Goal: Task Accomplishment & Management: Manage account settings

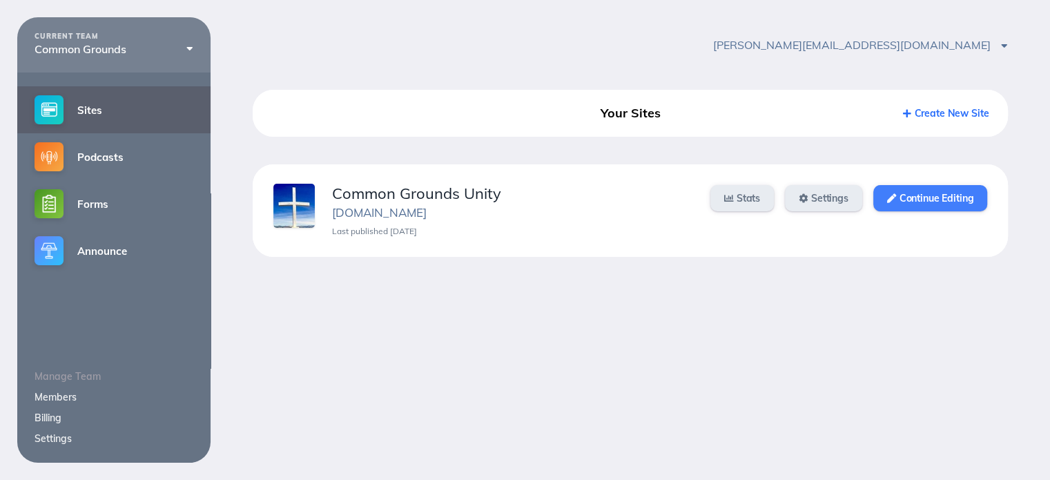
click at [930, 200] on link "Continue Editing" at bounding box center [931, 198] width 114 height 26
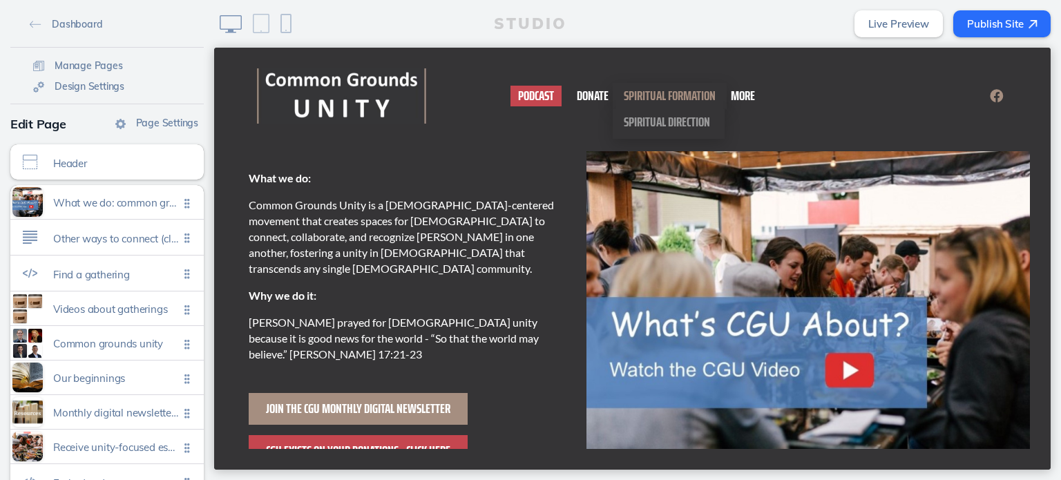
click at [684, 93] on span "Spiritual Formation" at bounding box center [670, 95] width 92 height 22
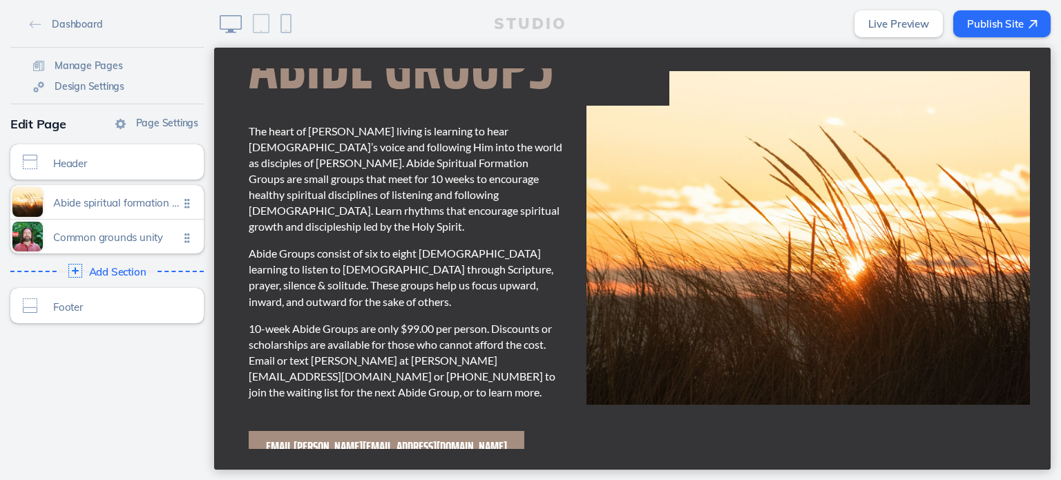
scroll to position [207, 0]
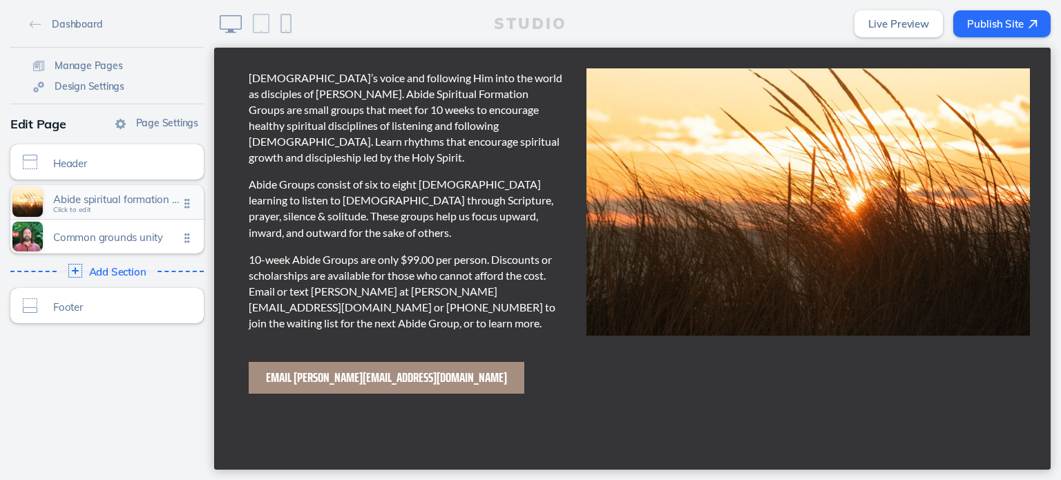
click at [90, 200] on span "Abide spiritual formation groups" at bounding box center [116, 199] width 126 height 12
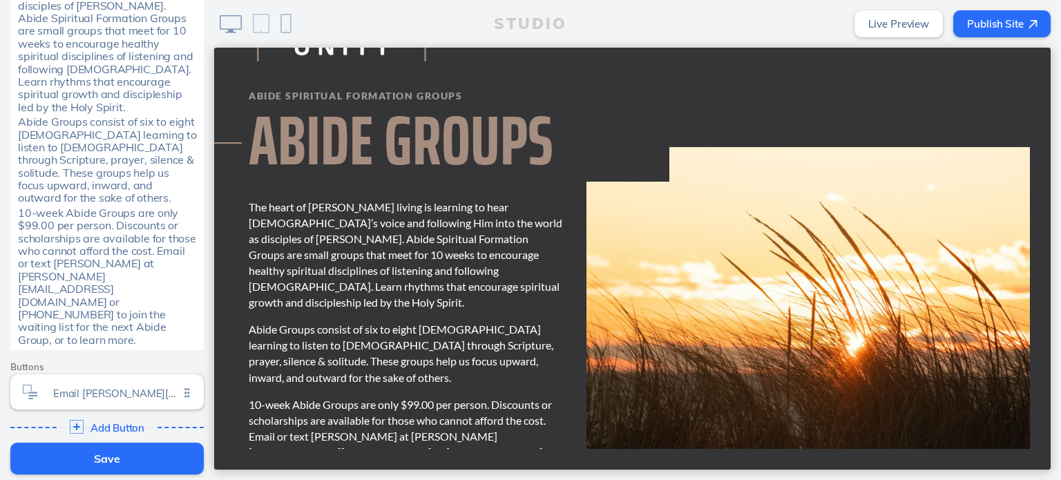
scroll to position [621, 0]
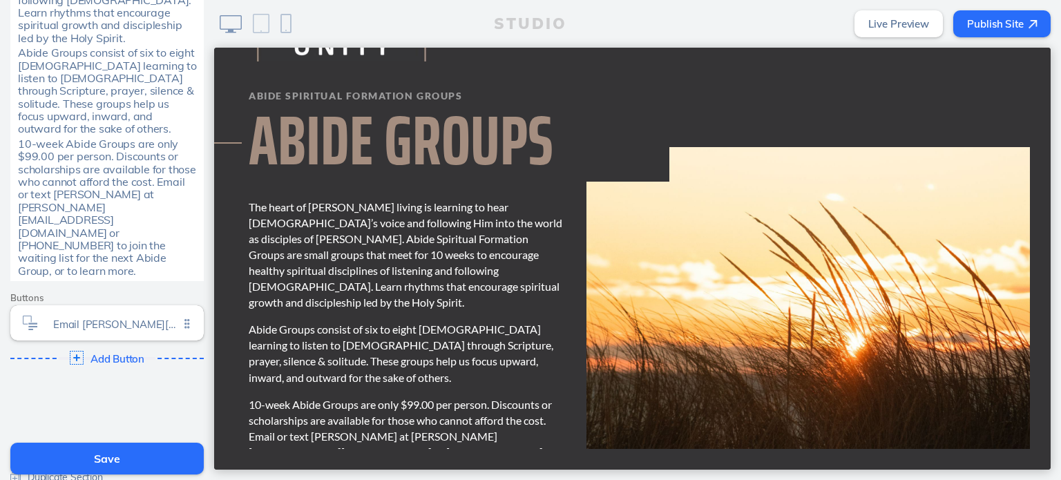
drag, startPoint x: 44, startPoint y: 430, endPoint x: 374, endPoint y: 13, distance: 531.9
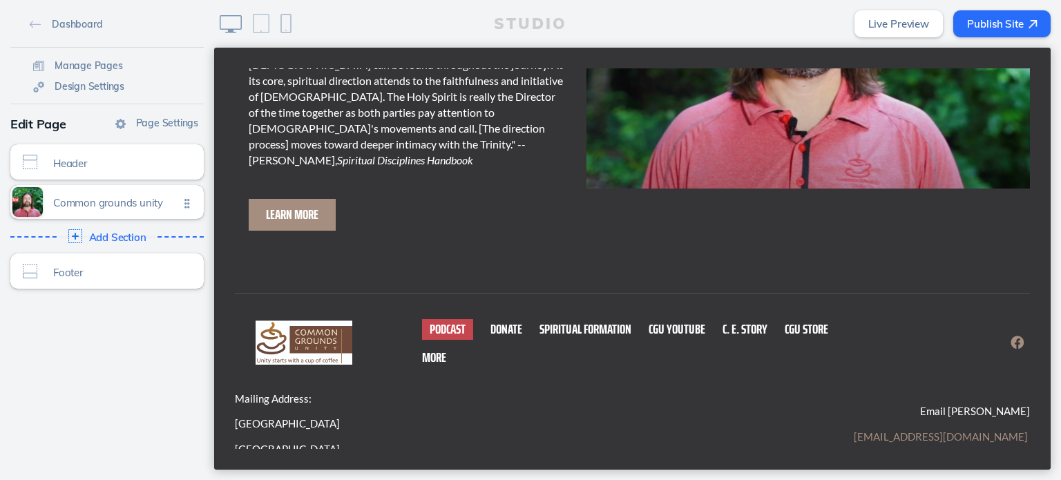
scroll to position [0, 0]
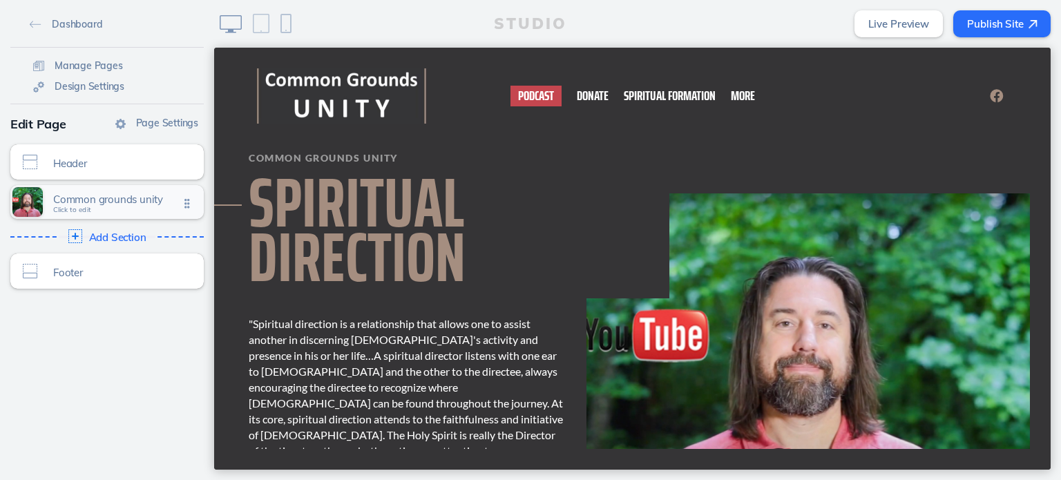
click at [77, 200] on span "Common grounds unity" at bounding box center [116, 199] width 126 height 12
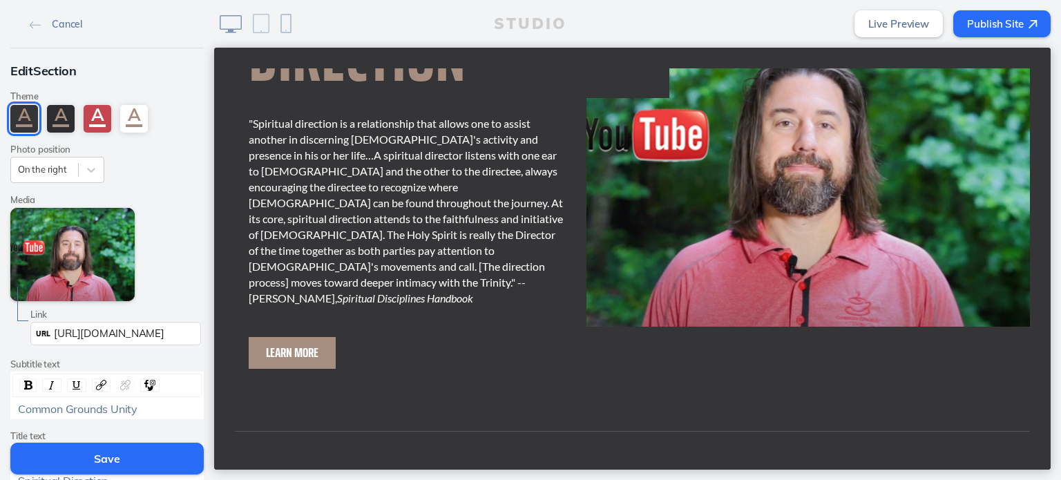
scroll to position [131, 0]
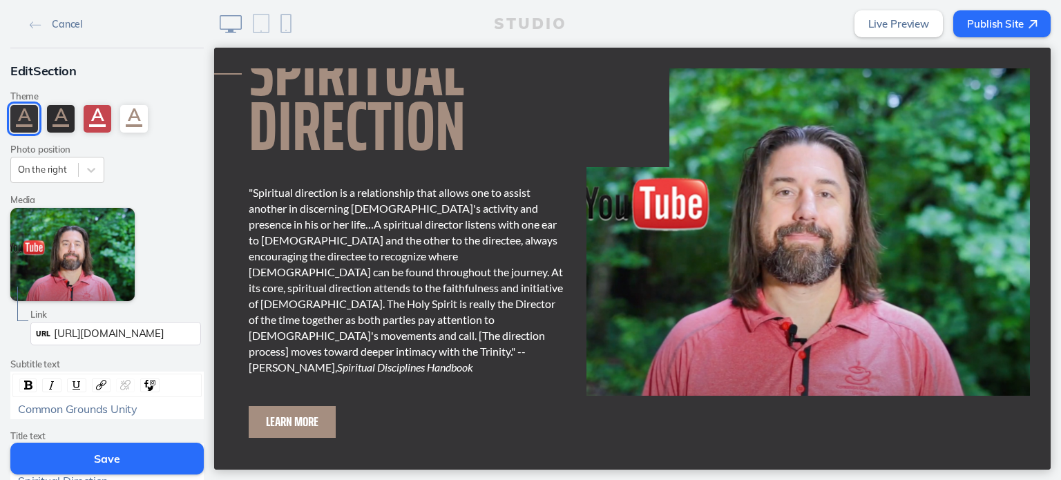
click at [752, 195] on img at bounding box center [807, 229] width 443 height 334
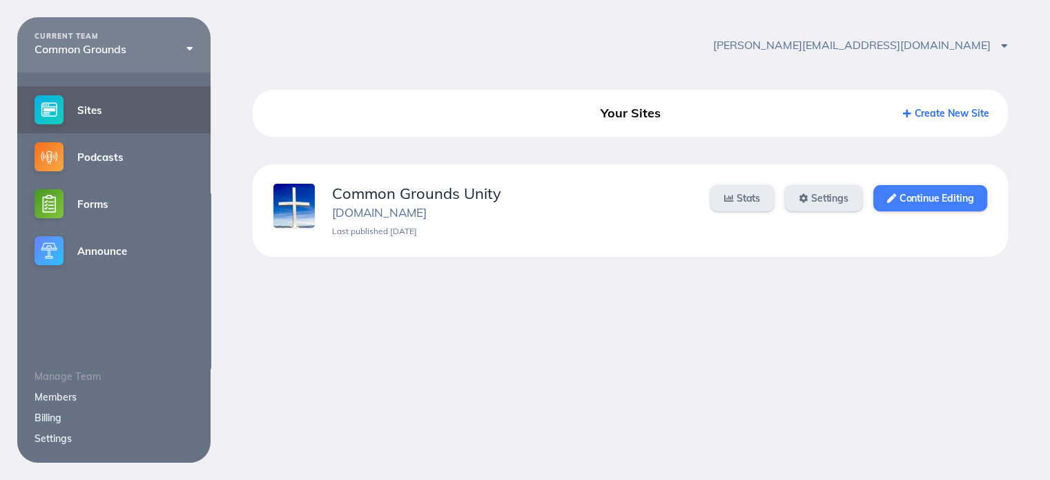
click at [933, 198] on link "Continue Editing" at bounding box center [931, 198] width 114 height 26
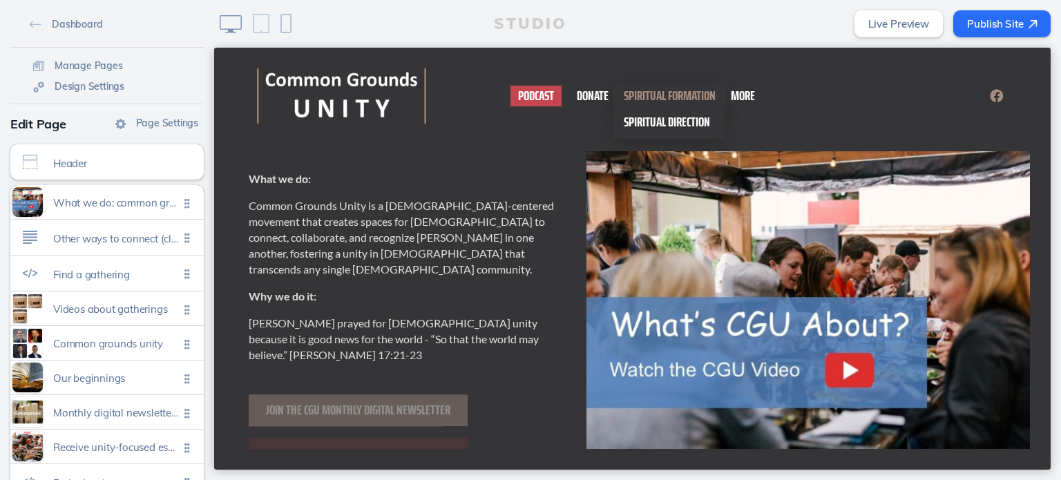
click at [654, 115] on span "Spiritual Direction" at bounding box center [667, 121] width 86 height 22
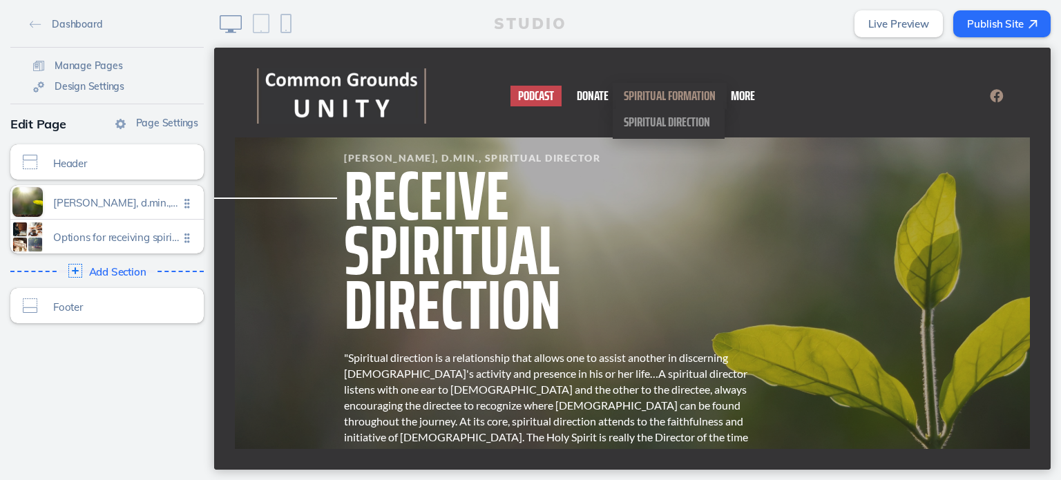
click at [671, 93] on span "Spiritual Formation" at bounding box center [670, 95] width 92 height 22
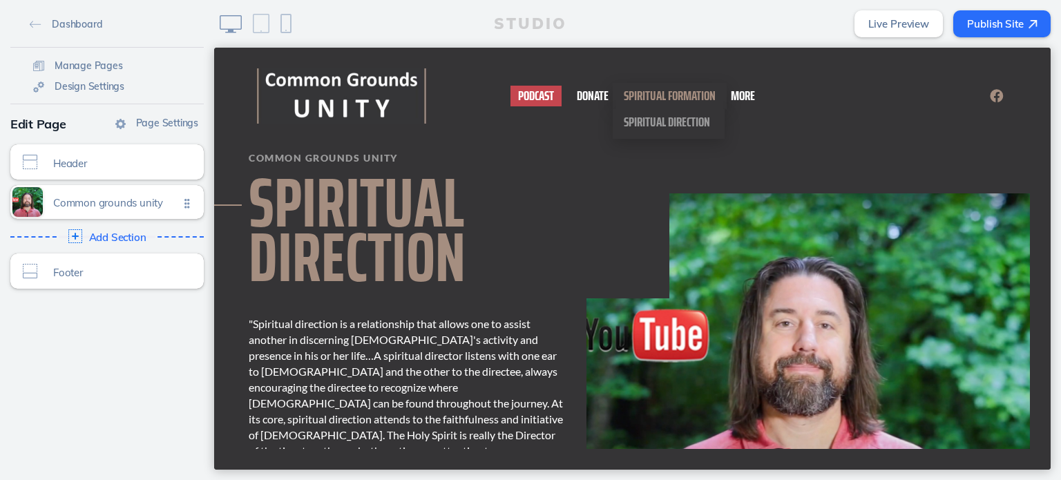
click at [665, 96] on span "Spiritual Formation" at bounding box center [670, 95] width 92 height 22
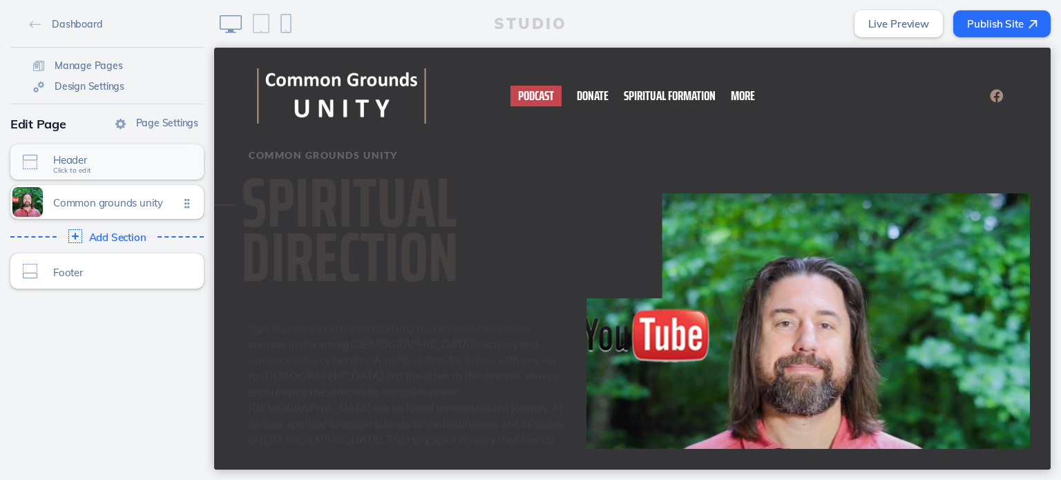
click at [79, 166] on span "Click to edit" at bounding box center [72, 170] width 38 height 8
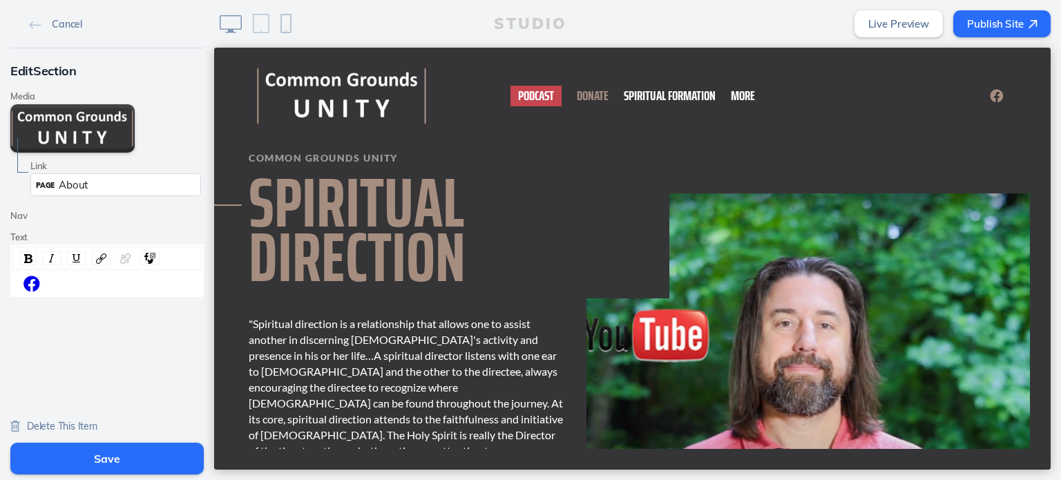
click at [595, 98] on span "Donate" at bounding box center [593, 95] width 32 height 22
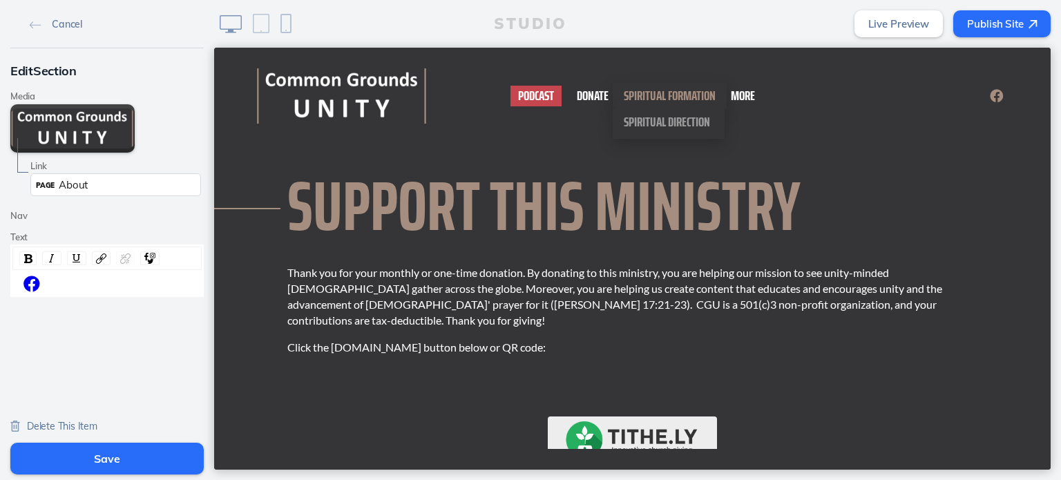
click at [673, 93] on span "Spiritual Formation" at bounding box center [670, 95] width 92 height 22
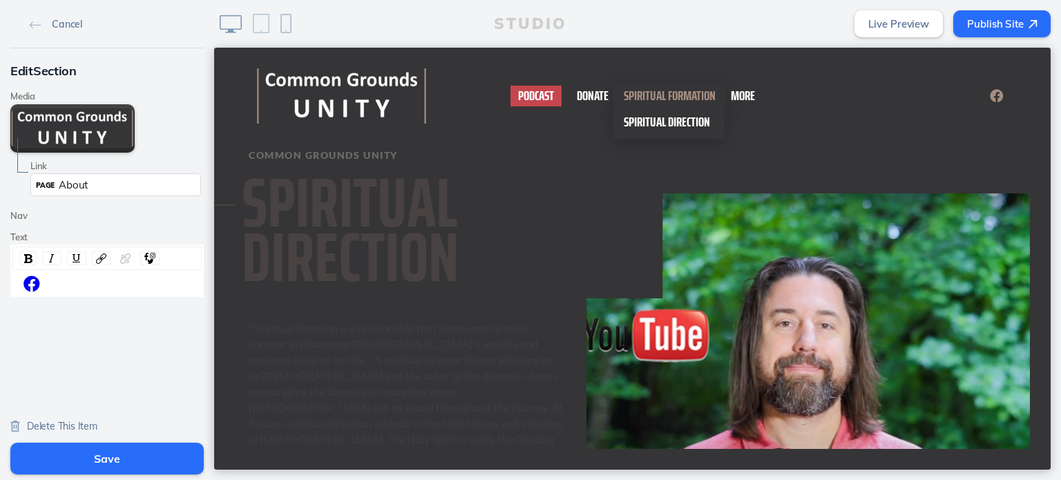
click at [666, 121] on span "Spiritual Direction" at bounding box center [667, 121] width 86 height 22
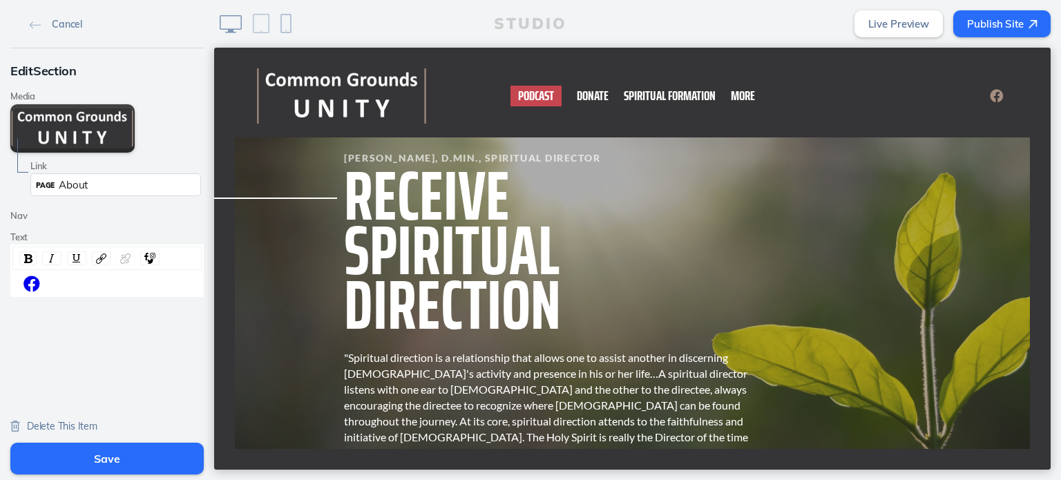
click at [122, 463] on button "Save" at bounding box center [106, 459] width 193 height 32
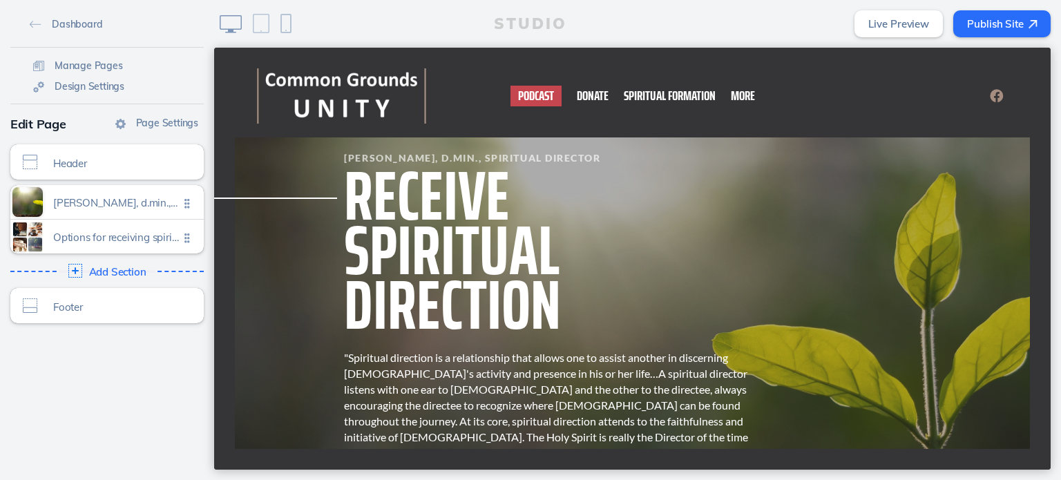
drag, startPoint x: 1045, startPoint y: 104, endPoint x: 1274, endPoint y: 122, distance: 229.3
